Goal: Navigation & Orientation: Find specific page/section

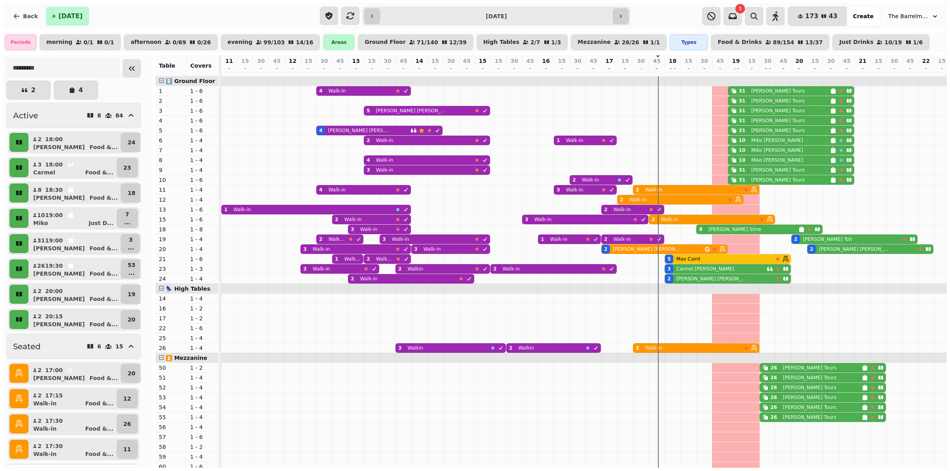
scroll to position [0, 98]
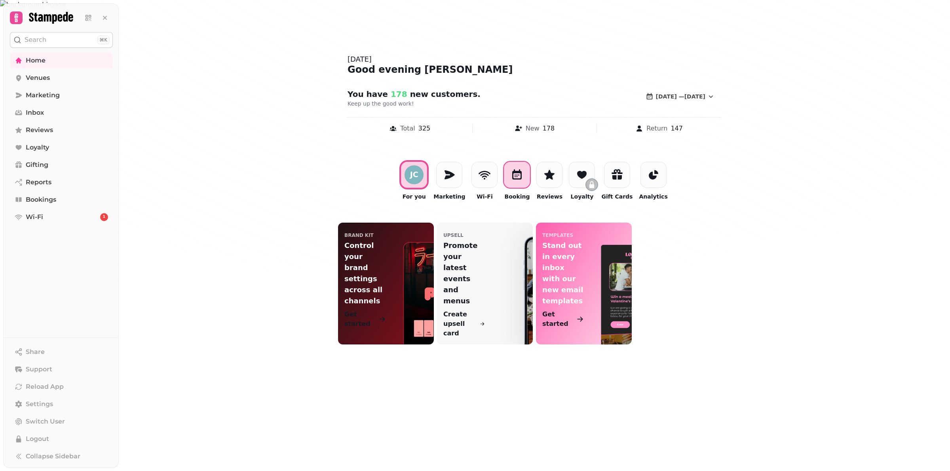
click at [529, 171] on div at bounding box center [517, 175] width 26 height 26
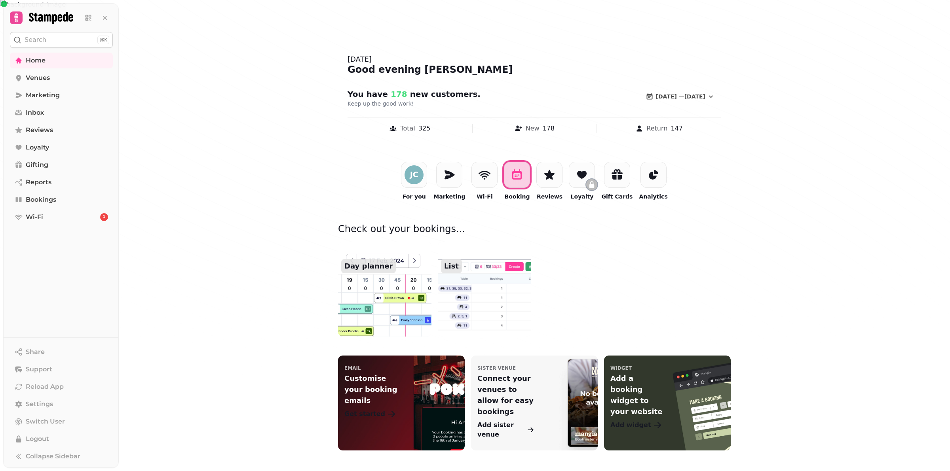
click at [379, 300] on img at bounding box center [384, 289] width 103 height 105
